Goal: Obtain resource: Obtain resource

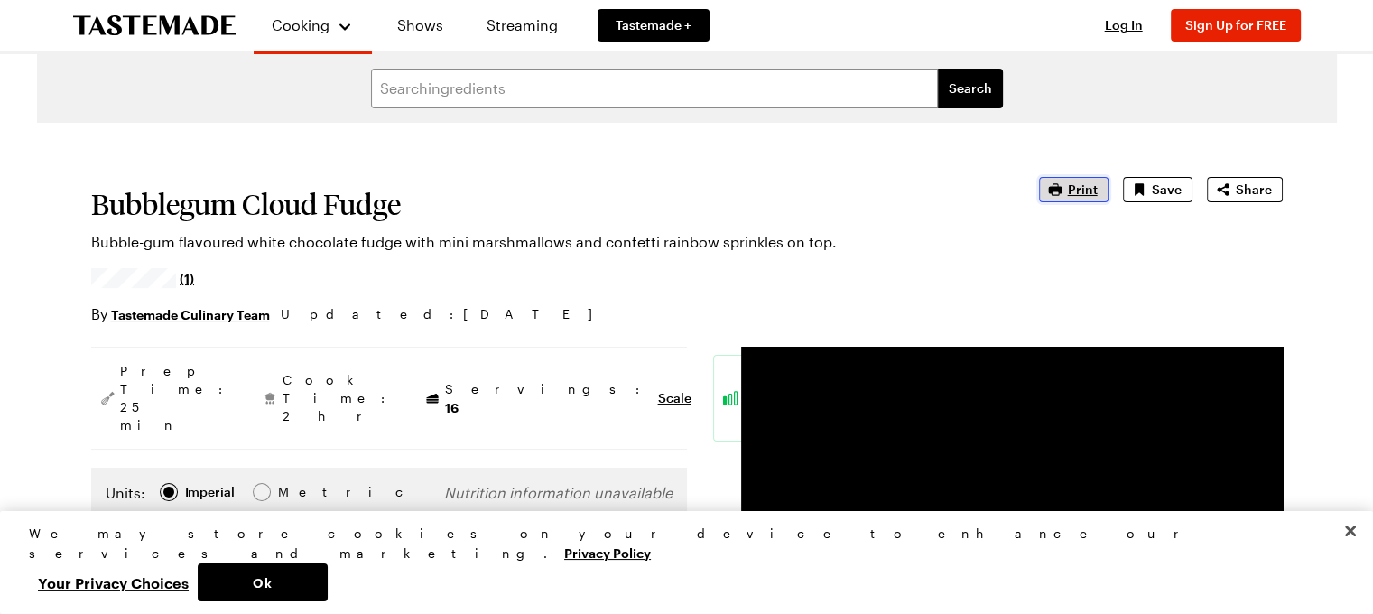
click at [1090, 193] on span "Print" at bounding box center [1083, 190] width 30 height 18
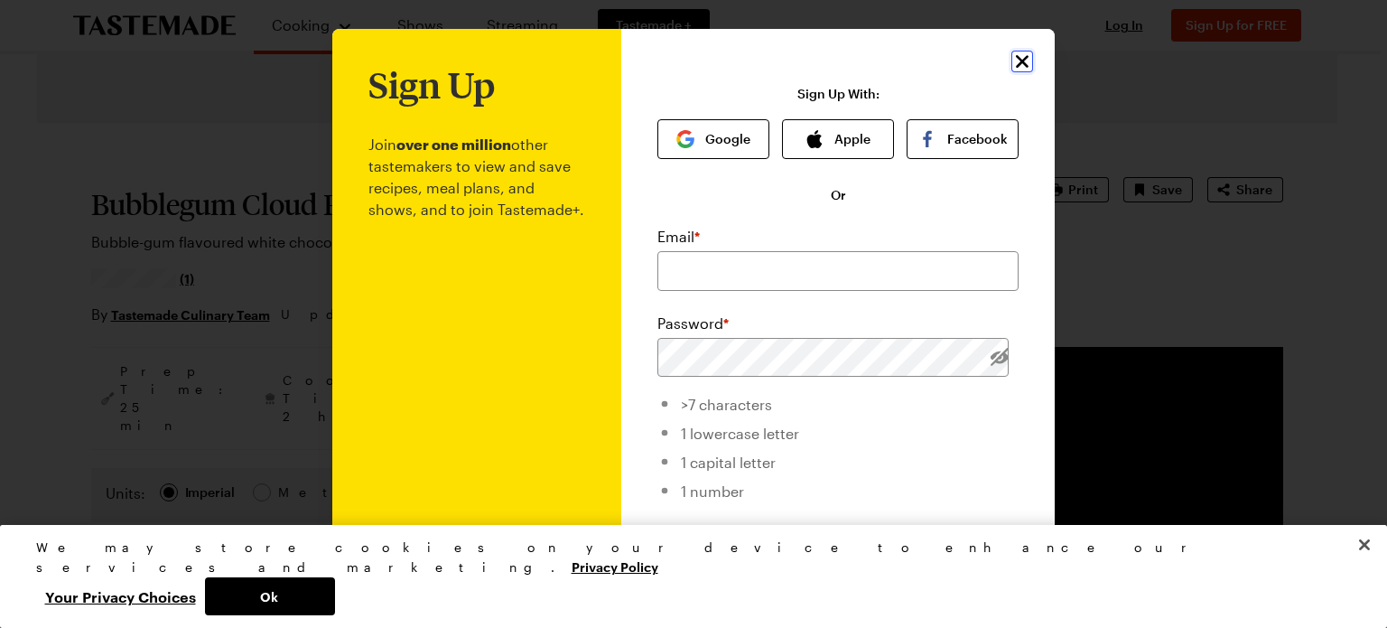
click at [1019, 61] on icon "Close" at bounding box center [1022, 62] width 22 height 22
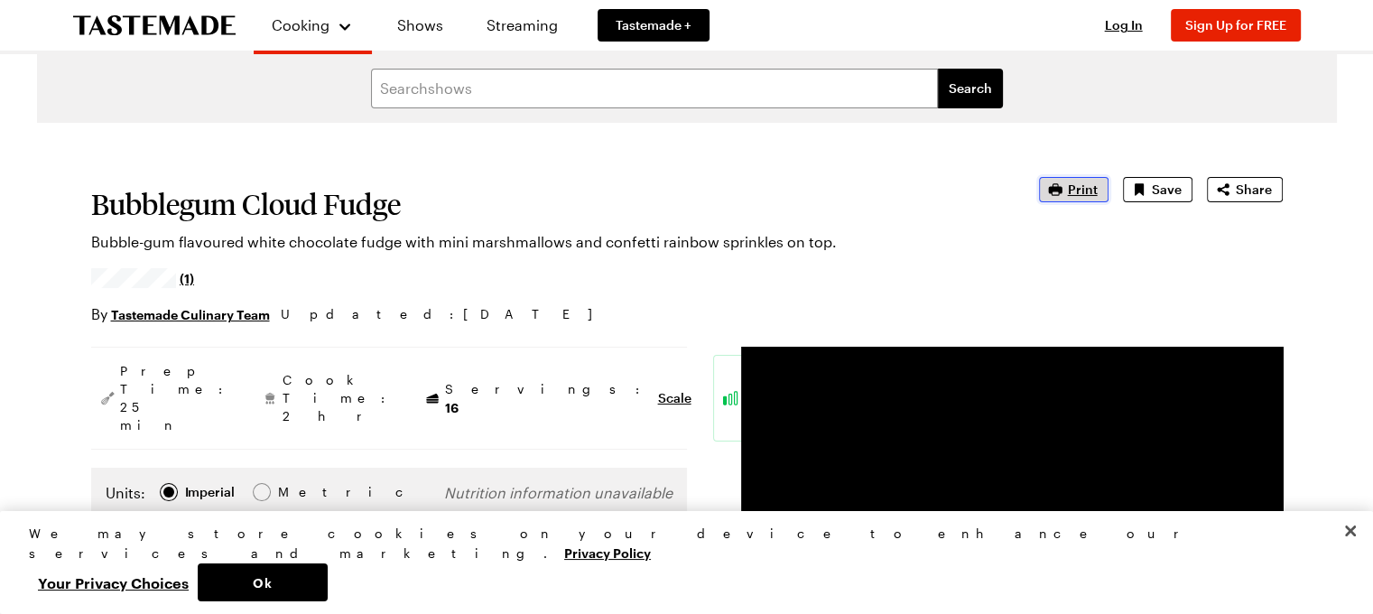
click at [1058, 187] on icon "button" at bounding box center [1055, 189] width 14 height 12
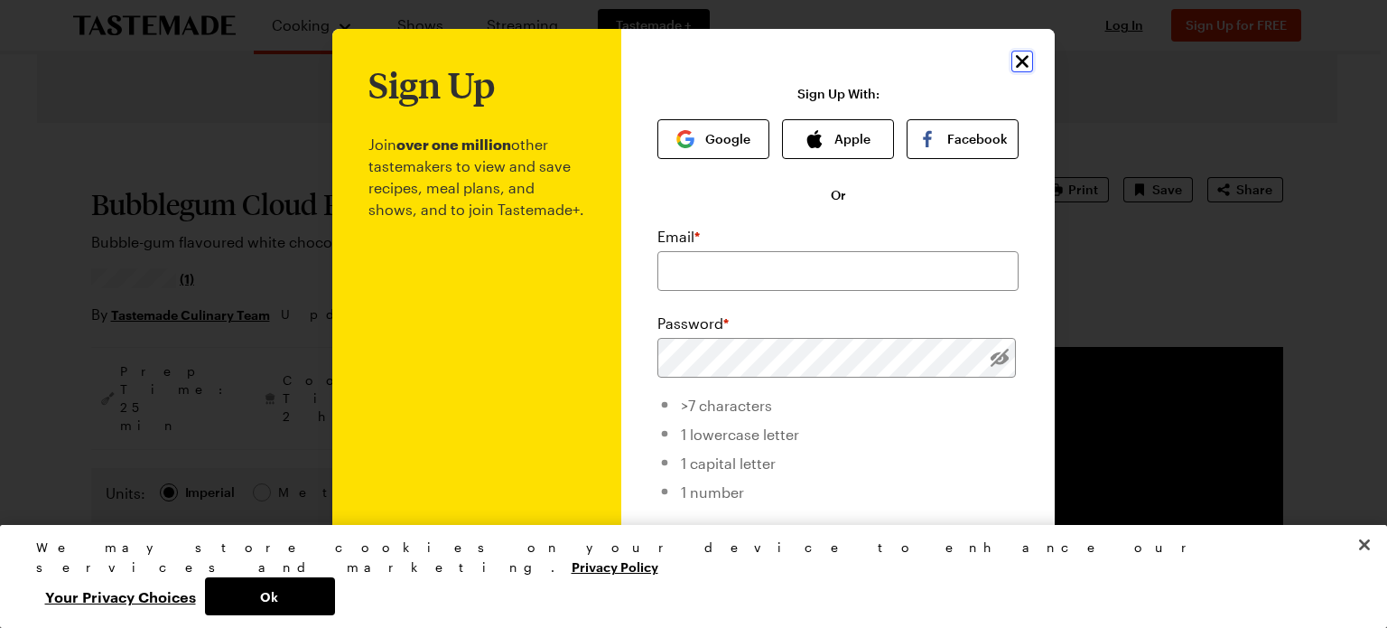
click at [1016, 65] on icon "Close" at bounding box center [1022, 61] width 13 height 13
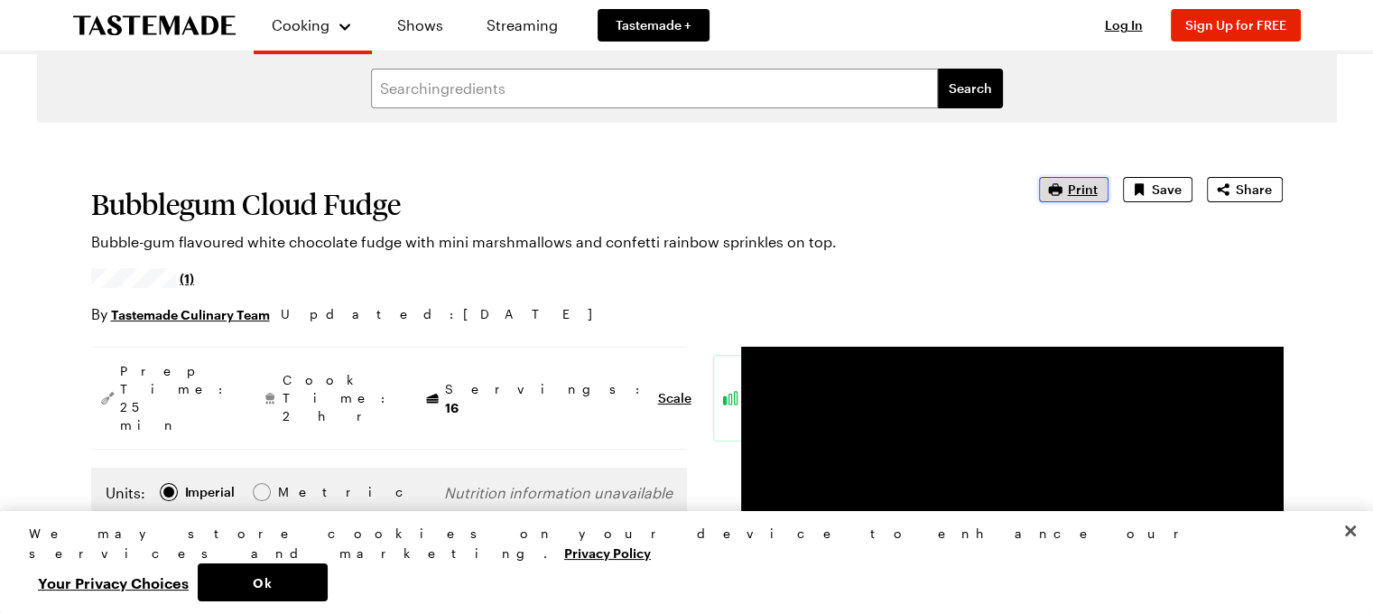
click at [1079, 190] on span "Print" at bounding box center [1083, 190] width 30 height 18
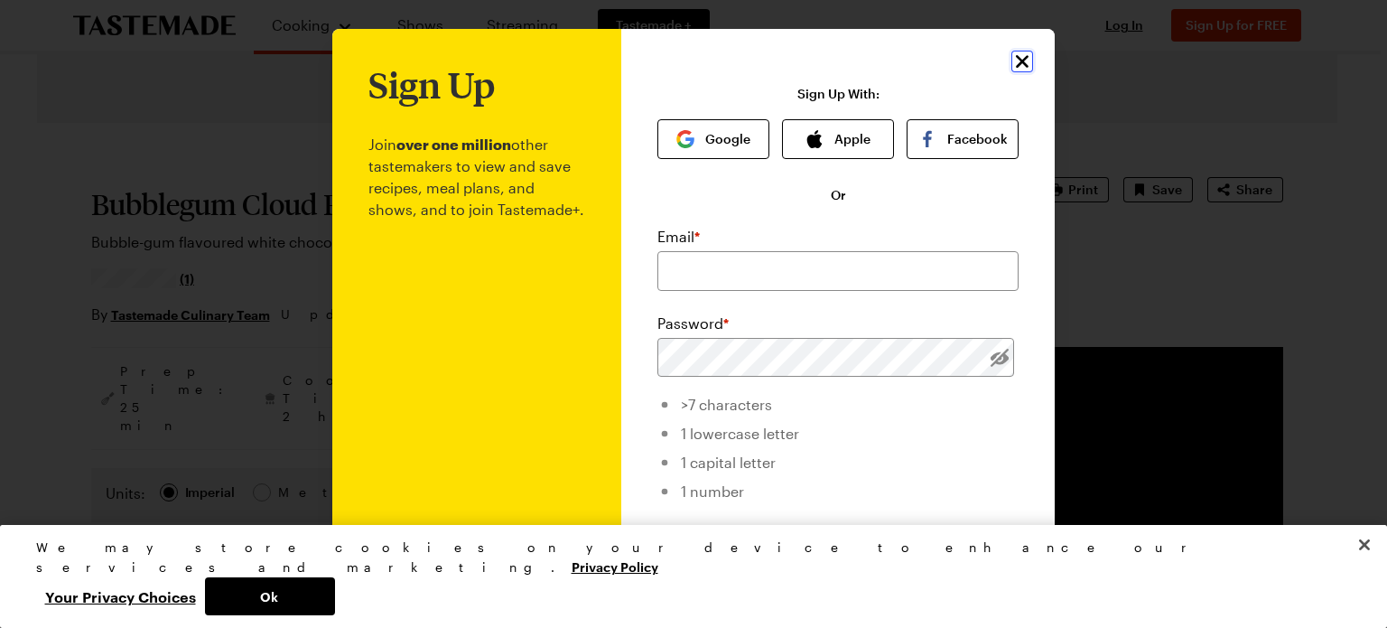
click at [1000, 57] on div "Sign Up Join over one million other tastemakers to view and save recipes, meal …" at bounding box center [837, 429] width 433 height 801
click at [1020, 64] on icon "Close" at bounding box center [1022, 62] width 22 height 22
